Goal: Task Accomplishment & Management: Manage account settings

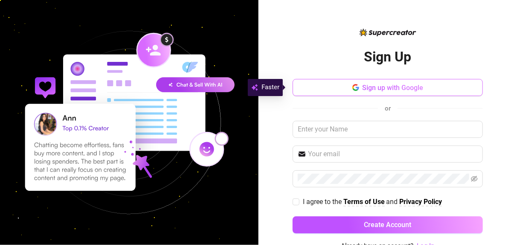
click at [366, 92] on button "Sign up with Google" at bounding box center [388, 87] width 190 height 17
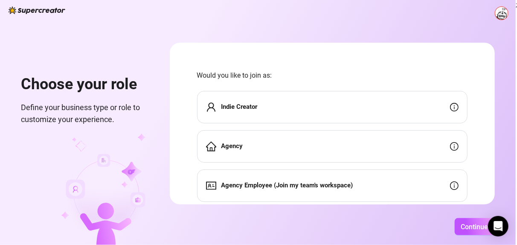
click at [262, 113] on div "Indie Creator" at bounding box center [332, 107] width 270 height 32
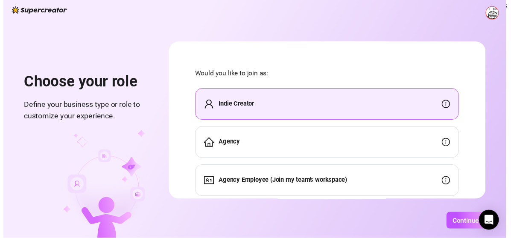
scroll to position [24, 0]
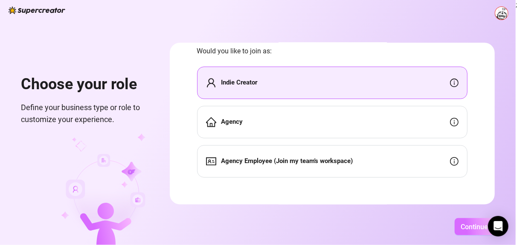
click at [476, 229] on span "Continue" at bounding box center [474, 227] width 27 height 8
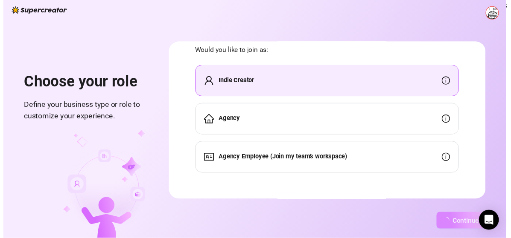
scroll to position [0, 0]
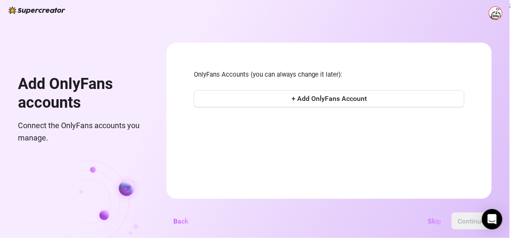
click at [438, 226] on span "Skip" at bounding box center [434, 222] width 13 height 8
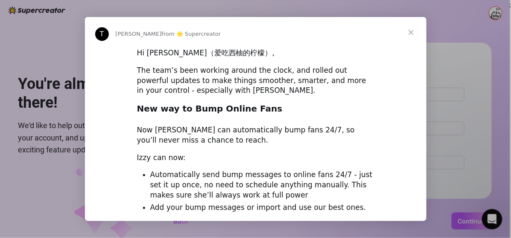
click at [414, 34] on span "Close" at bounding box center [410, 32] width 31 height 31
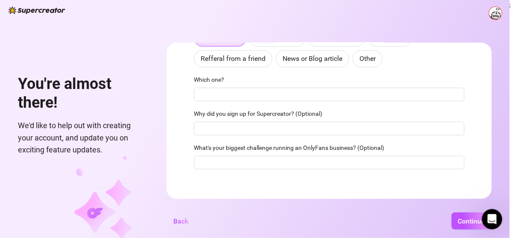
click at [26, 9] on img at bounding box center [37, 10] width 57 height 8
click at [1, 9] on div "You're almost there! We'd like to help out with creating your account, and upda…" at bounding box center [254, 119] width 509 height 238
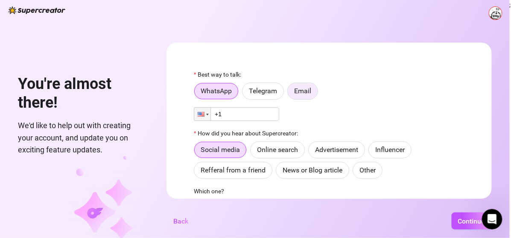
click at [311, 95] on span "Email" at bounding box center [302, 91] width 17 height 8
click at [290, 93] on input "Email" at bounding box center [290, 93] width 0 height 0
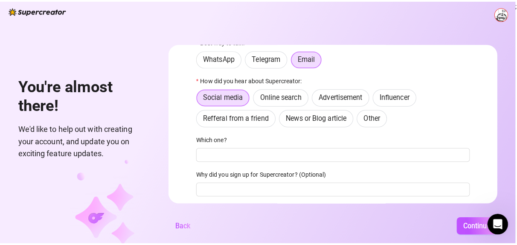
scroll to position [90, 0]
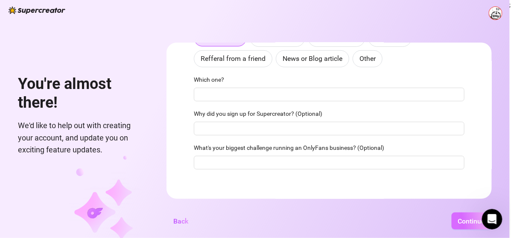
click at [470, 221] on button "Continue" at bounding box center [471, 221] width 40 height 17
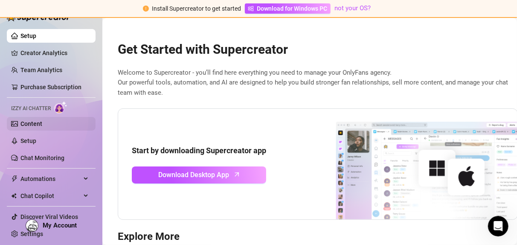
click at [37, 124] on link "Content" at bounding box center [31, 123] width 22 height 7
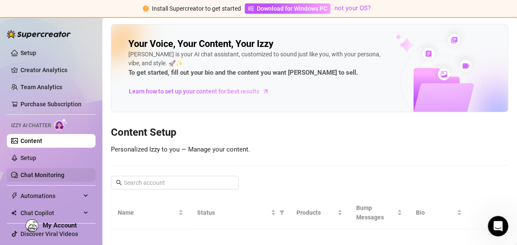
click at [44, 173] on link "Chat Monitoring" at bounding box center [42, 174] width 44 height 7
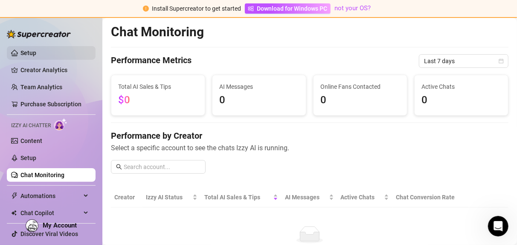
click at [36, 52] on link "Setup" at bounding box center [28, 52] width 16 height 7
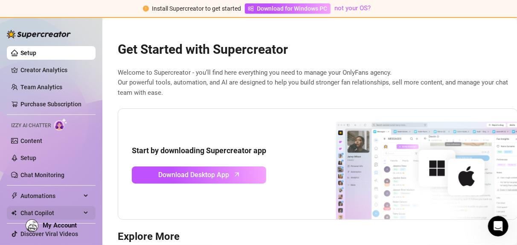
scroll to position [16, 0]
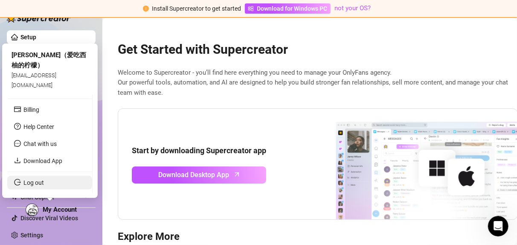
click at [44, 182] on link "Log out" at bounding box center [33, 182] width 20 height 7
